Goal: Task Accomplishment & Management: Book appointment/travel/reservation

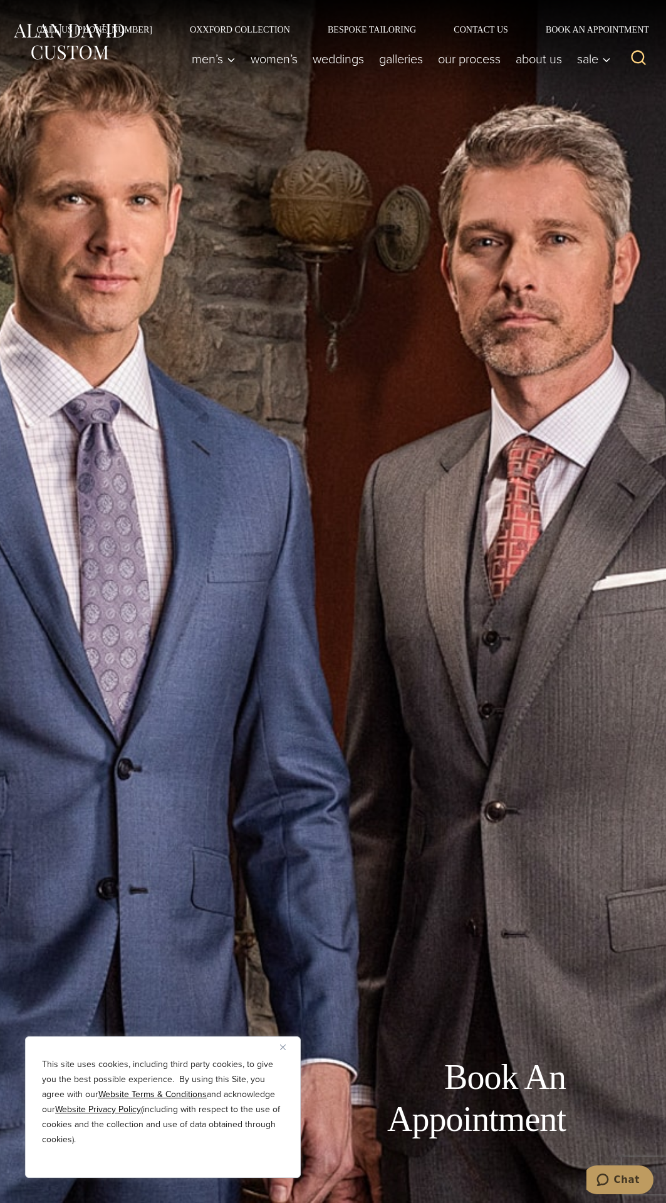
click at [420, 826] on div "Book An Appointment" at bounding box center [333, 601] width 666 height 1203
click at [420, 828] on div "Book An Appointment" at bounding box center [333, 601] width 666 height 1203
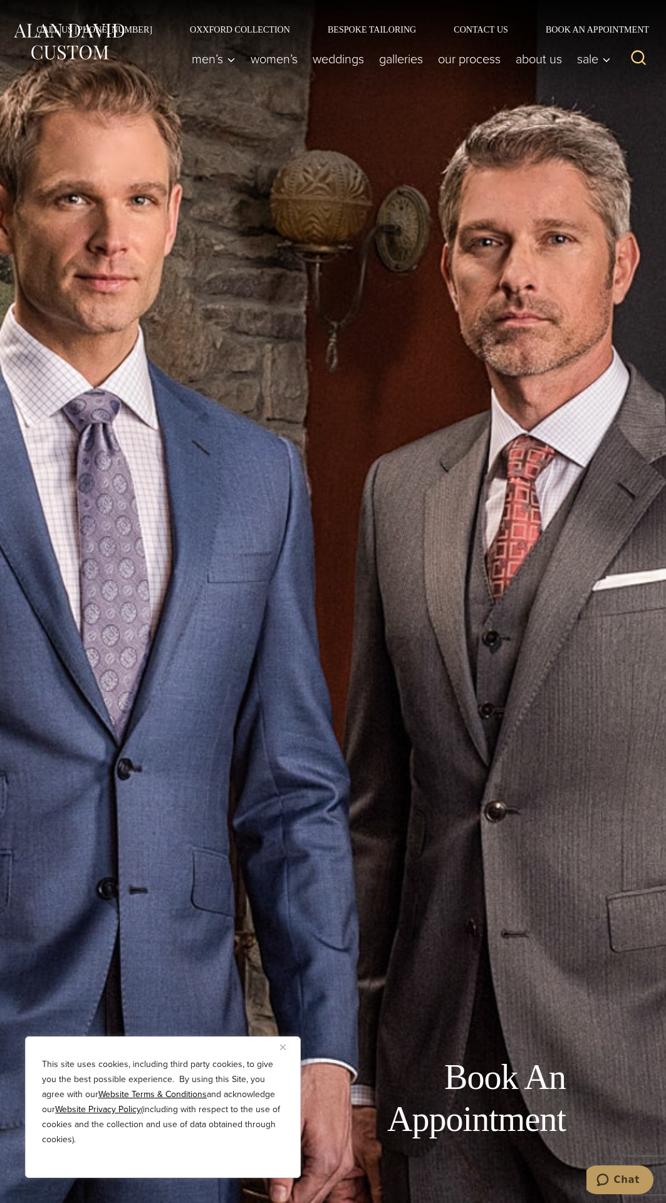
click at [420, 830] on div "Book An Appointment" at bounding box center [333, 601] width 666 height 1203
click at [351, 796] on div "Book An Appointment" at bounding box center [333, 601] width 666 height 1203
click at [342, 794] on div "Book An Appointment" at bounding box center [333, 601] width 666 height 1203
click at [419, 819] on div "Book An Appointment" at bounding box center [333, 601] width 666 height 1203
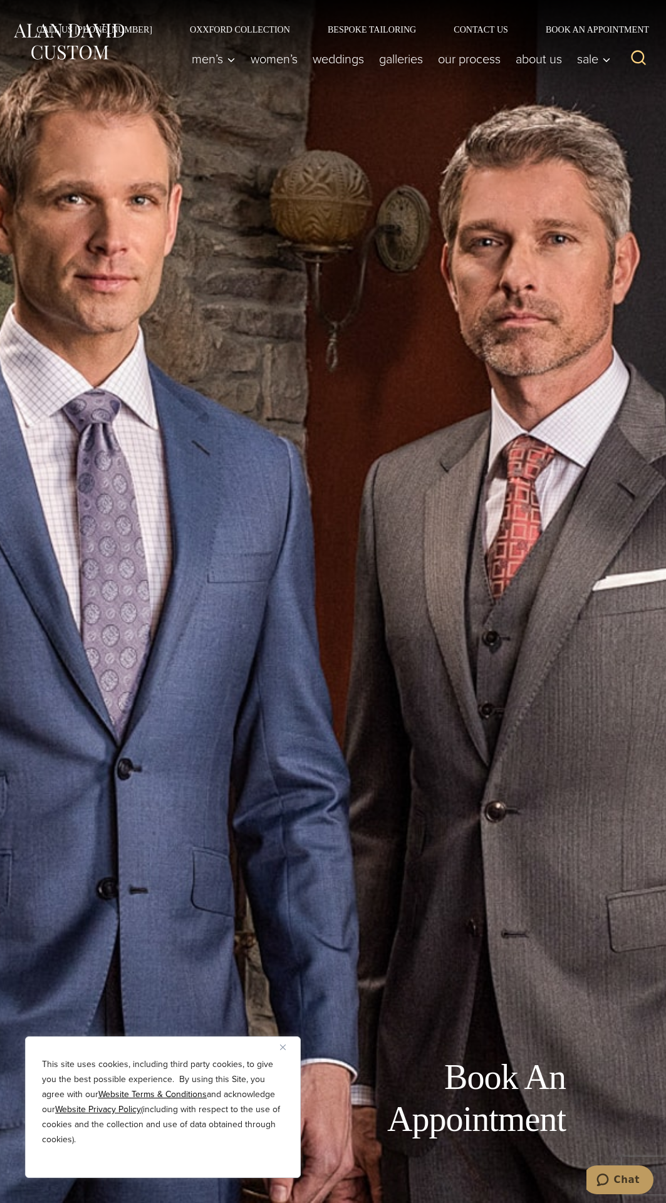
click at [338, 793] on div "Book An Appointment" at bounding box center [333, 601] width 666 height 1203
click at [343, 795] on div "Book An Appointment" at bounding box center [333, 601] width 666 height 1203
click at [351, 796] on div "Book An Appointment" at bounding box center [333, 601] width 666 height 1203
click at [342, 795] on div "Book An Appointment" at bounding box center [333, 601] width 666 height 1203
click at [352, 796] on div "Book An Appointment" at bounding box center [333, 601] width 666 height 1203
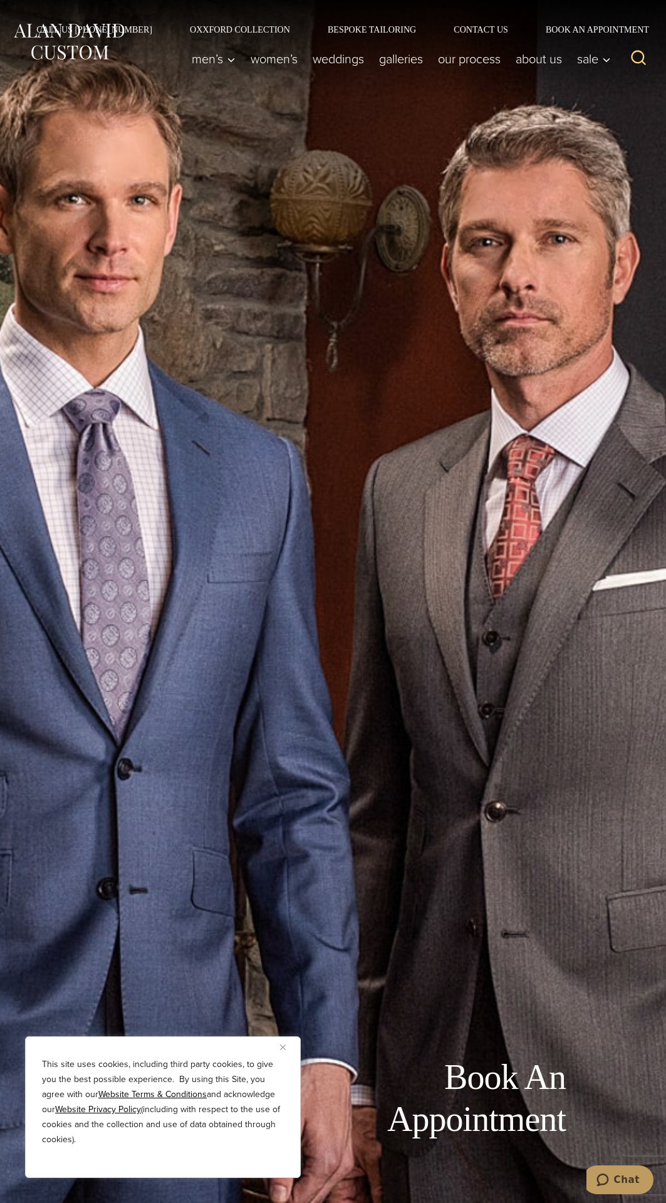
click at [343, 795] on div "Book An Appointment" at bounding box center [333, 601] width 666 height 1203
click at [340, 794] on div "Book An Appointment" at bounding box center [333, 601] width 666 height 1203
click at [352, 796] on div "Book An Appointment" at bounding box center [333, 601] width 666 height 1203
click at [342, 795] on div "Book An Appointment" at bounding box center [333, 601] width 666 height 1203
click at [334, 791] on div "Book An Appointment" at bounding box center [333, 601] width 666 height 1203
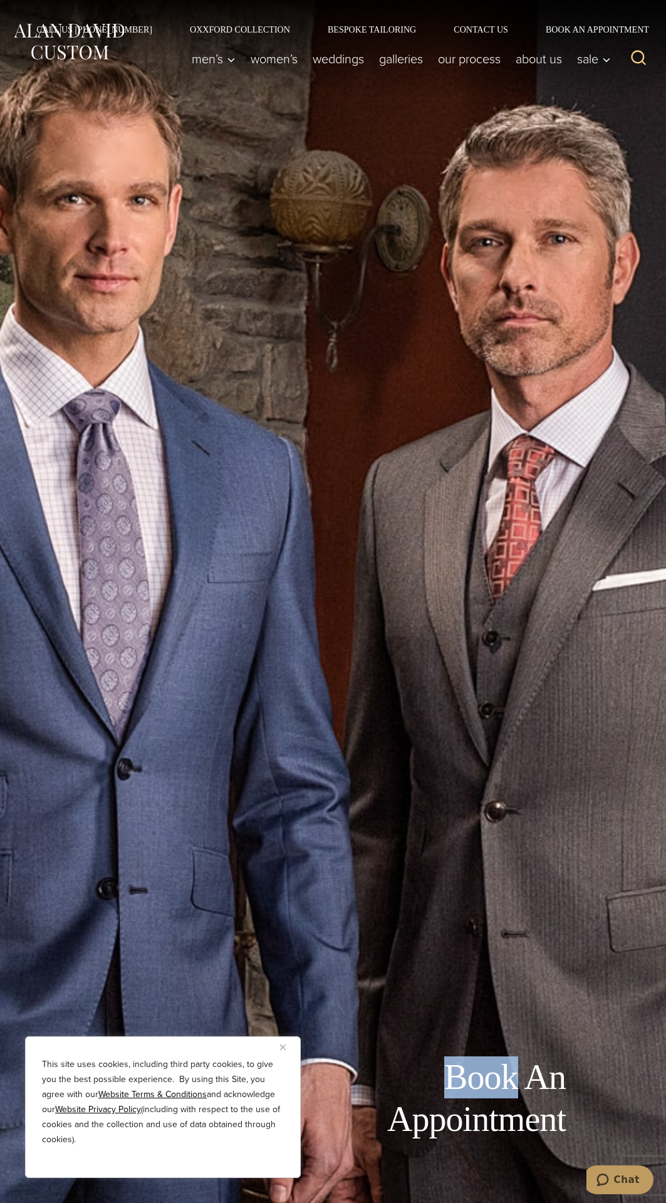
click at [342, 795] on div "Book An Appointment" at bounding box center [333, 601] width 666 height 1203
click at [419, 813] on div "Book An Appointment" at bounding box center [333, 601] width 666 height 1203
